Goal: Task Accomplishment & Management: Complete application form

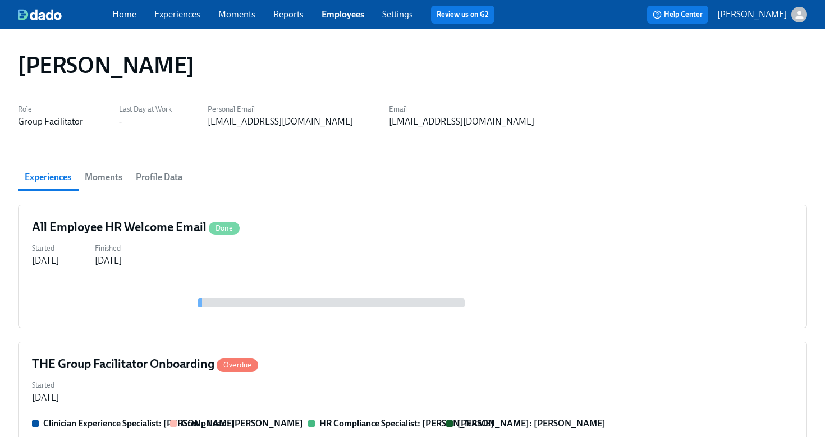
scroll to position [76, 0]
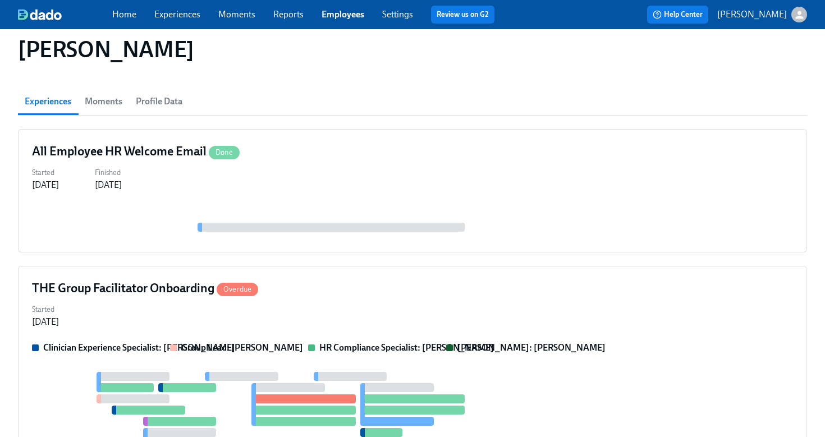
click at [343, 11] on link "Employees" at bounding box center [343, 14] width 43 height 11
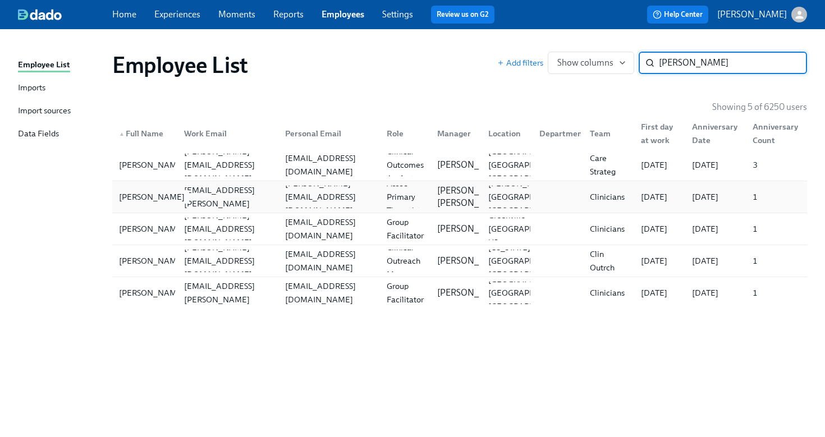
type input "madeline"
click at [168, 193] on div "[PERSON_NAME]" at bounding box center [151, 196] width 75 height 13
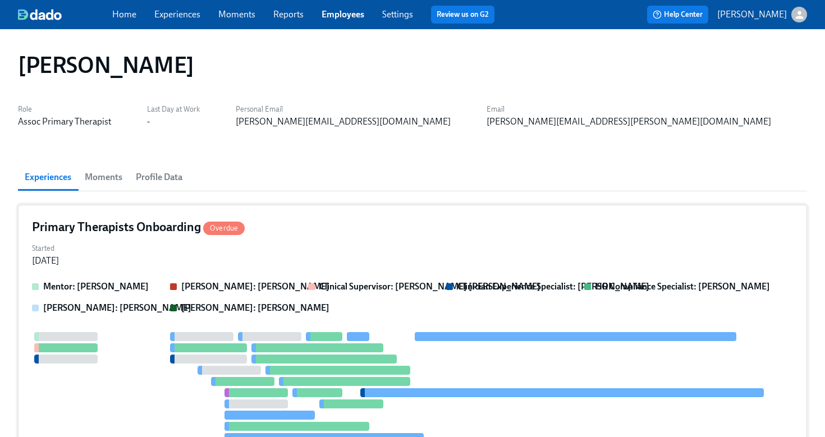
click at [352, 258] on div "Started Jul 31, 2025" at bounding box center [412, 253] width 761 height 27
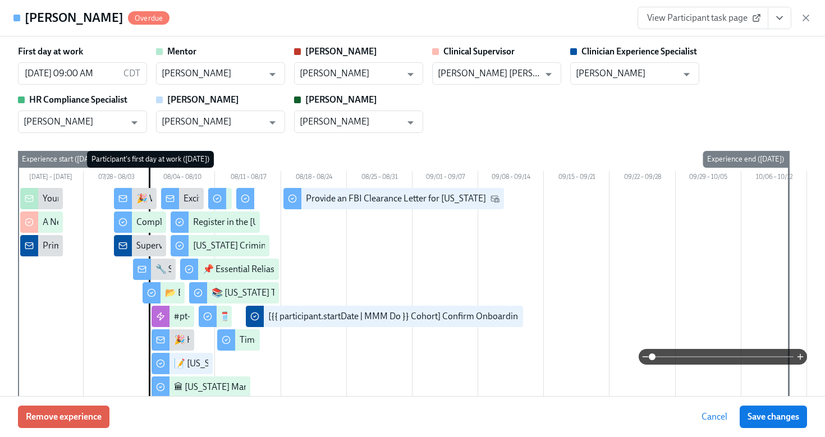
click at [777, 20] on icon "View task page" at bounding box center [779, 17] width 11 height 11
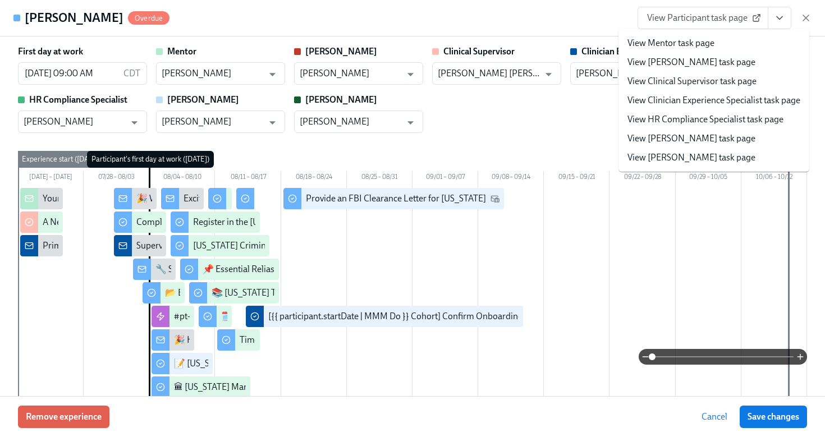
click at [740, 126] on li "View HR Compliance Specialist task page" at bounding box center [713, 119] width 191 height 19
click at [661, 101] on link "View Clinician Experience Specialist task page" at bounding box center [713, 100] width 173 height 12
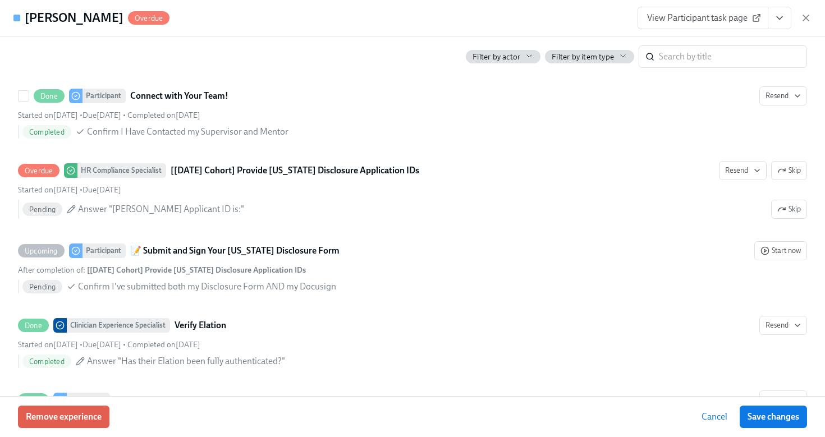
scroll to position [2080, 0]
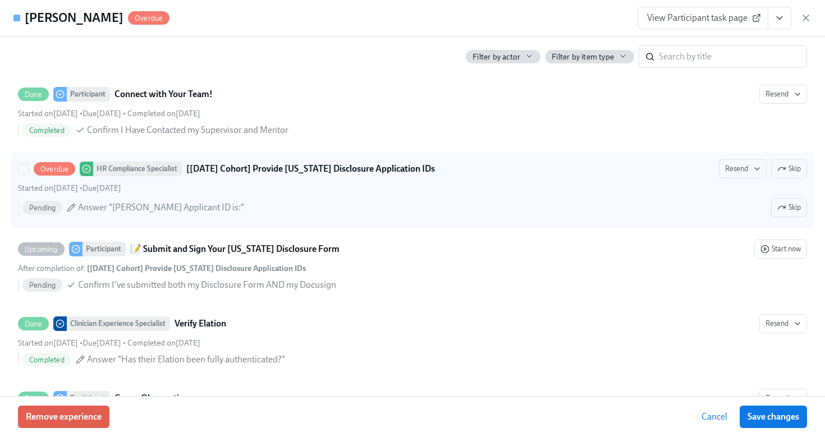
click at [412, 174] on div "Overdue HR Compliance Specialist [Aug 4th Cohort] Provide Utah Disclosure Appli…" at bounding box center [412, 168] width 789 height 19
click at [29, 174] on input "Overdue HR Compliance Specialist [Aug 4th Cohort] Provide Utah Disclosure Appli…" at bounding box center [24, 169] width 10 height 10
checkbox input "true"
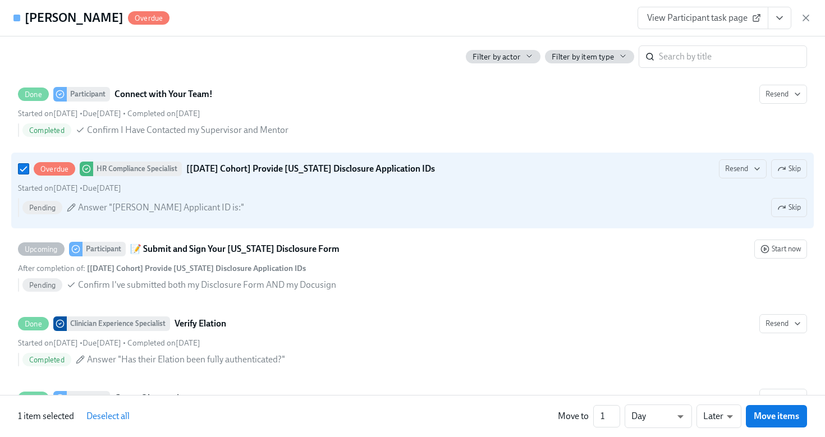
click at [779, 15] on icon "View task page" at bounding box center [779, 17] width 11 height 11
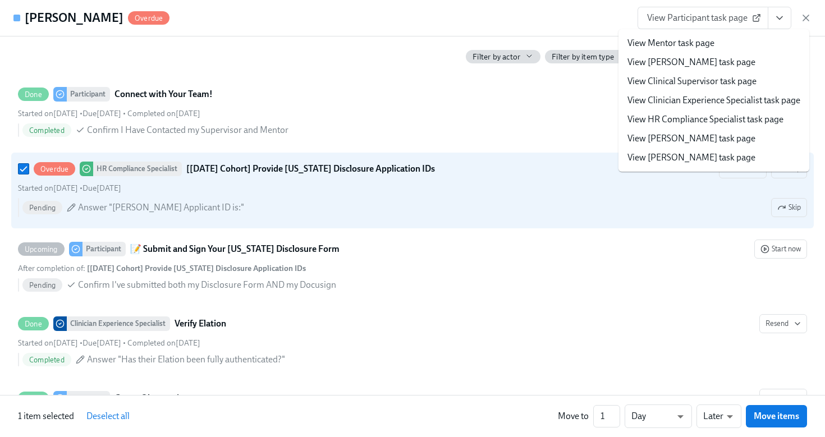
click at [711, 119] on link "View HR Compliance Specialist task page" at bounding box center [705, 119] width 156 height 12
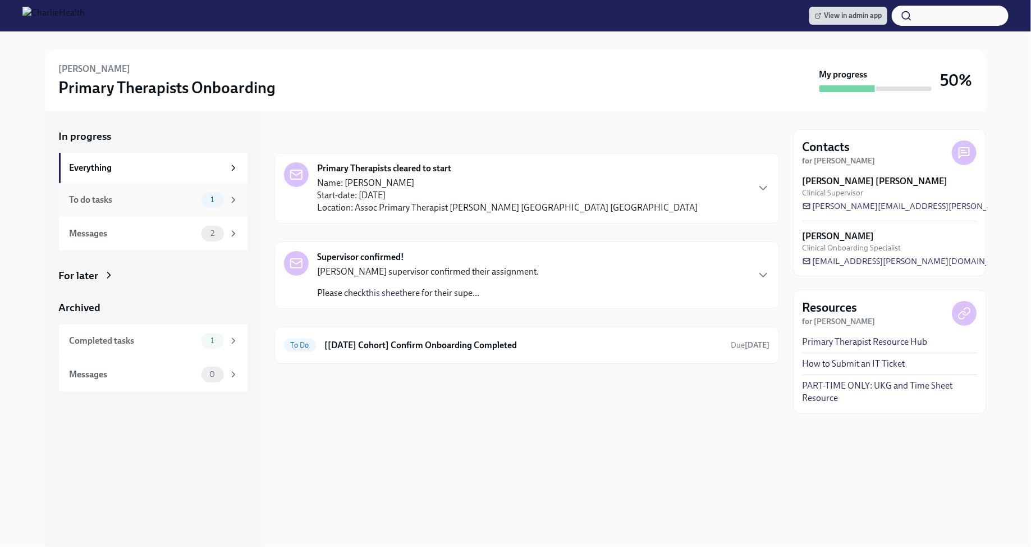
click at [224, 189] on div "To do tasks 1" at bounding box center [153, 200] width 189 height 34
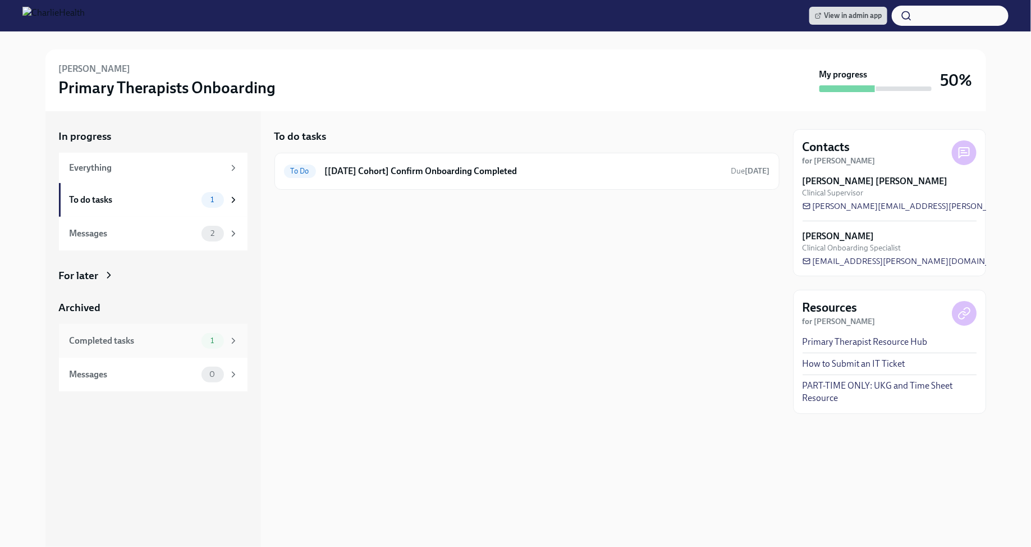
click at [186, 343] on div "Completed tasks" at bounding box center [133, 340] width 127 height 12
click at [106, 273] on icon at bounding box center [108, 274] width 11 height 11
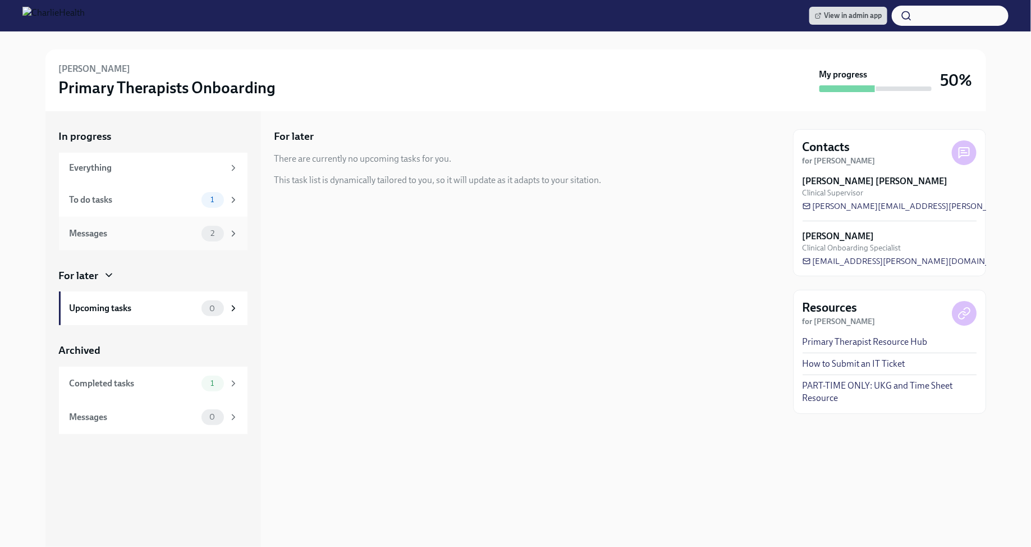
click at [151, 223] on div "Messages 2" at bounding box center [153, 234] width 189 height 34
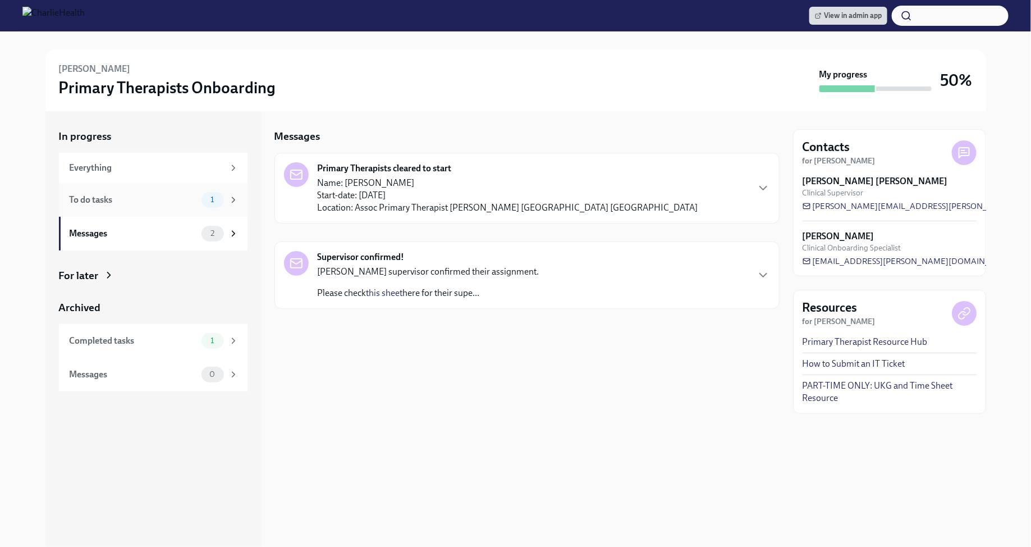
click at [212, 198] on span "1" at bounding box center [212, 199] width 17 height 8
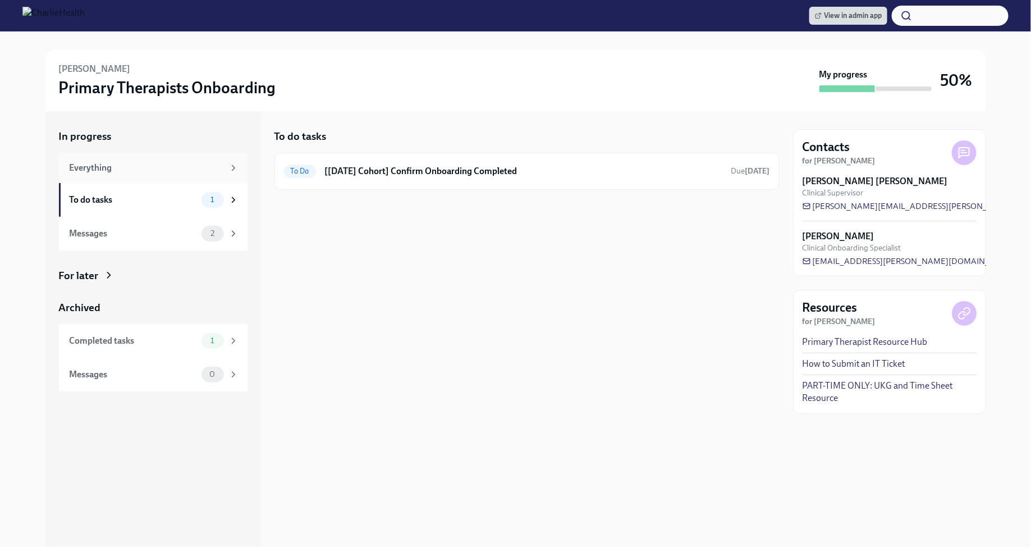
click at [222, 169] on div "Everything" at bounding box center [147, 168] width 154 height 12
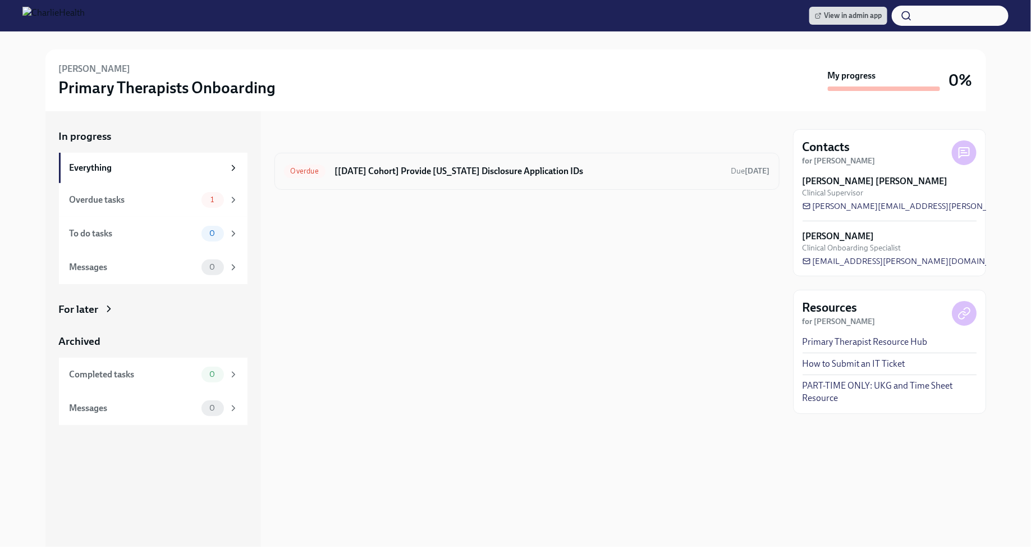
click at [597, 167] on h6 "[[DATE] Cohort] Provide [US_STATE] Disclosure Application IDs" at bounding box center [528, 171] width 388 height 12
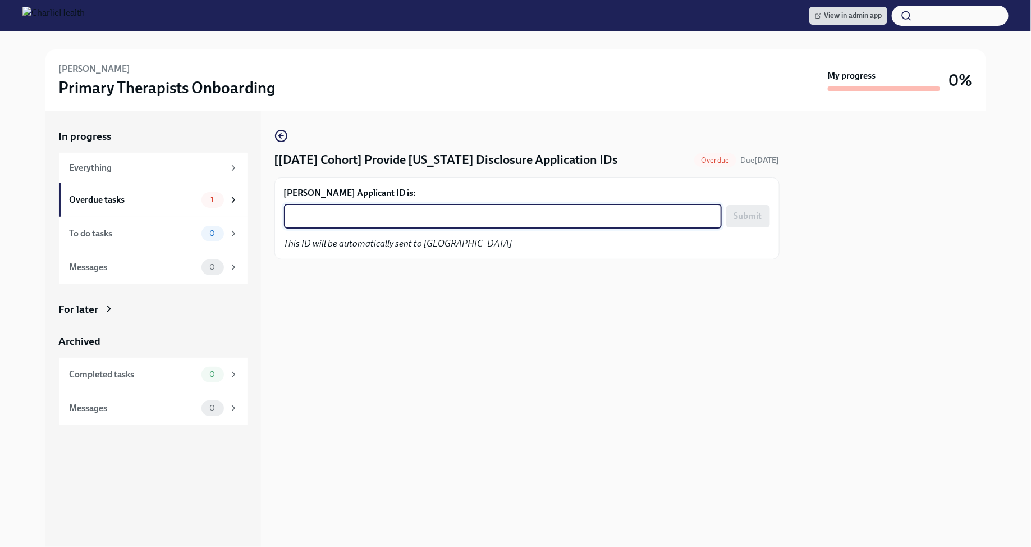
click at [568, 215] on textarea "[PERSON_NAME] Applicant ID is:" at bounding box center [503, 215] width 424 height 13
paste textarea "1242344"
type textarea "1242344"
click at [749, 221] on span "Submit" at bounding box center [748, 215] width 28 height 11
